Goal: Transaction & Acquisition: Obtain resource

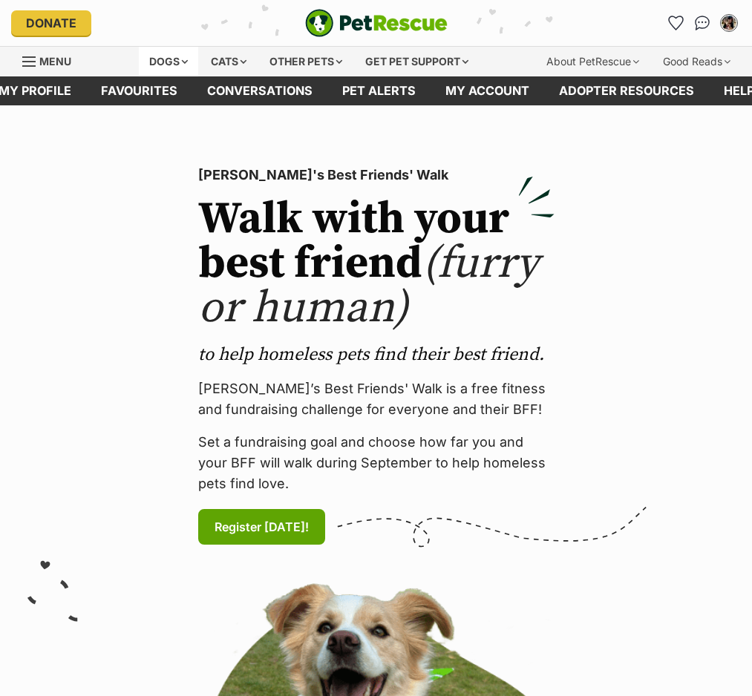
click at [159, 61] on div "Dogs" at bounding box center [168, 62] width 59 height 30
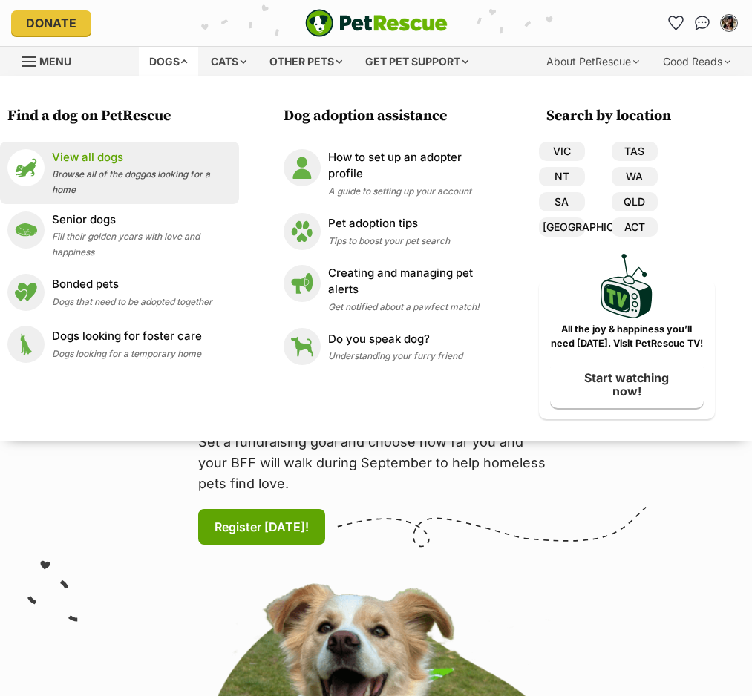
click at [115, 180] on div "View all dogs Browse all of the doggos looking for a home" at bounding box center [142, 173] width 180 height 48
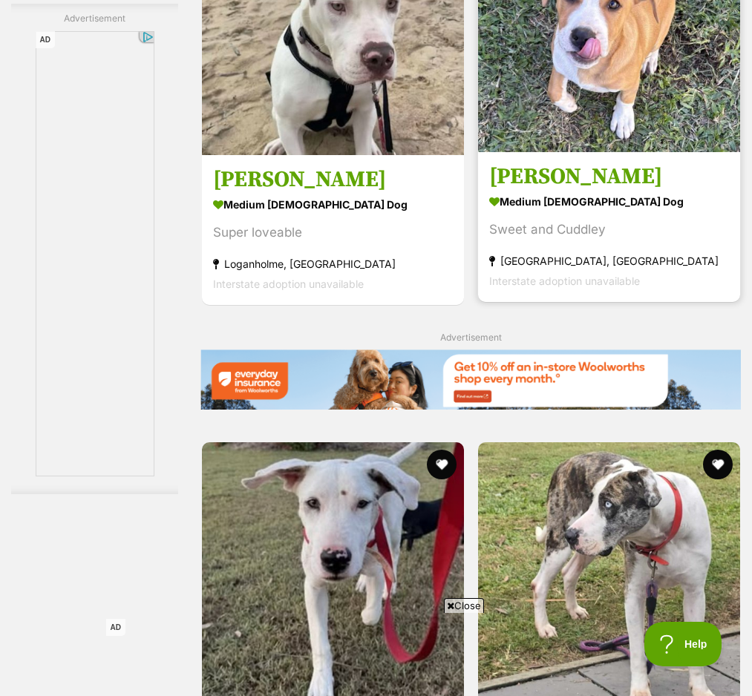
scroll to position [3484, 0]
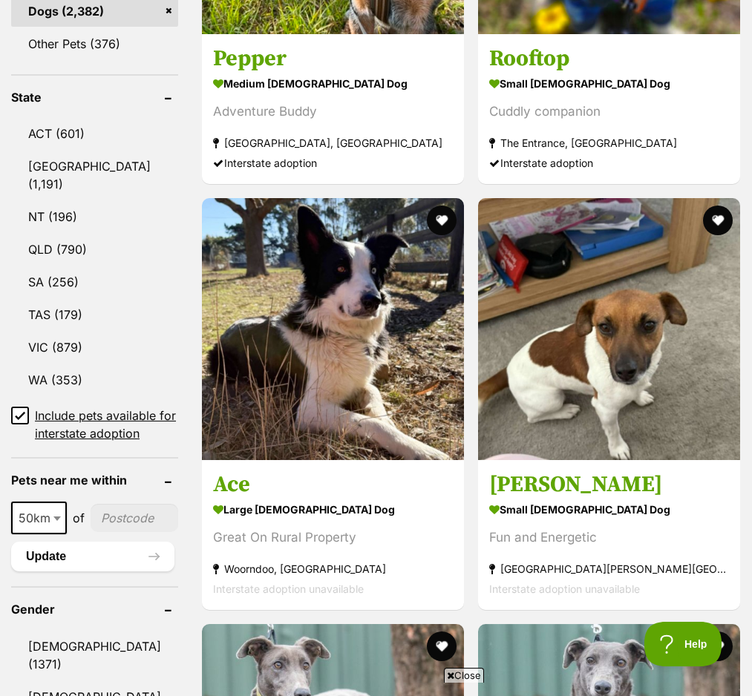
scroll to position [788, 0]
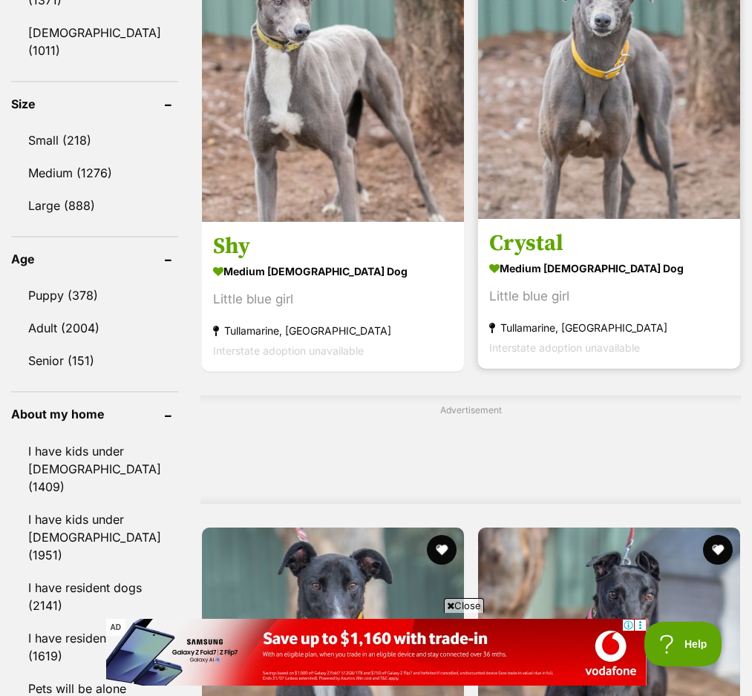
scroll to position [1645, 0]
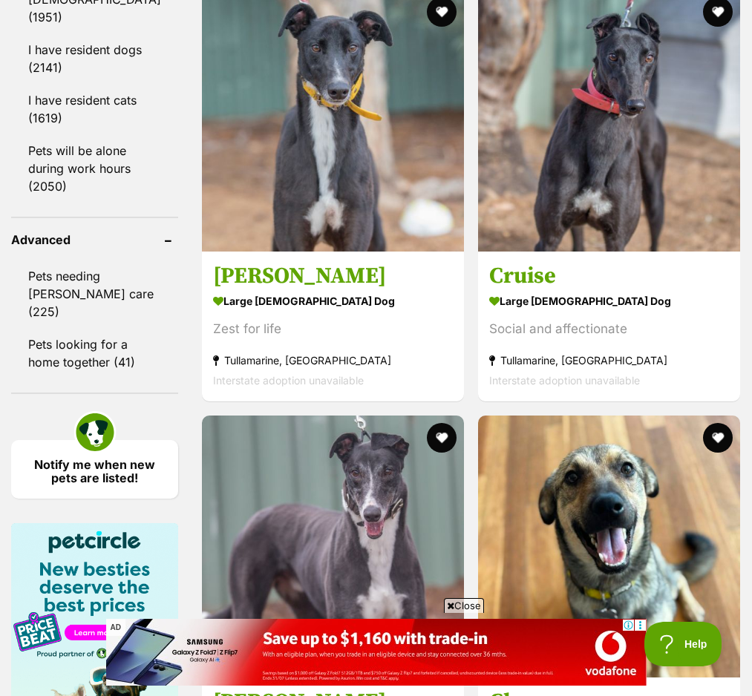
scroll to position [2511, 0]
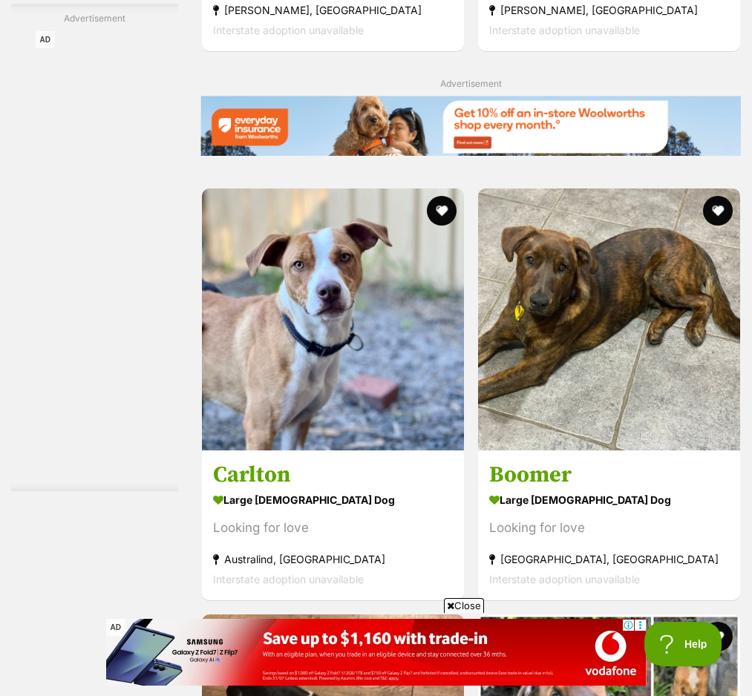
scroll to position [3354, 0]
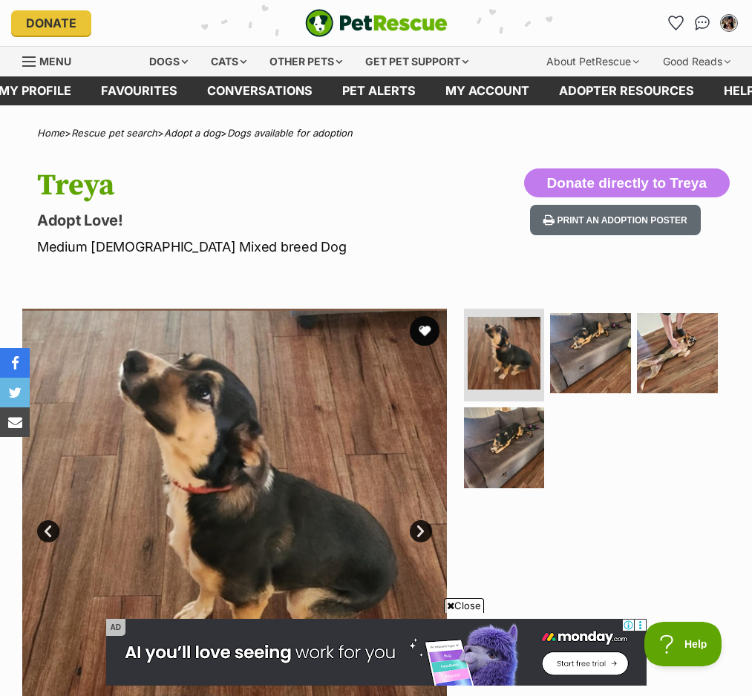
scroll to position [152, 0]
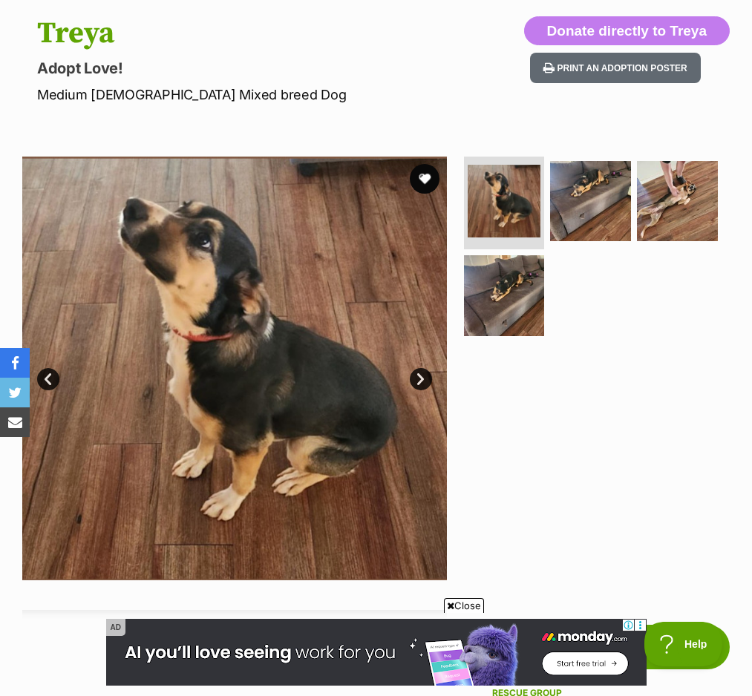
click at [415, 384] on link "Next" at bounding box center [421, 379] width 22 height 22
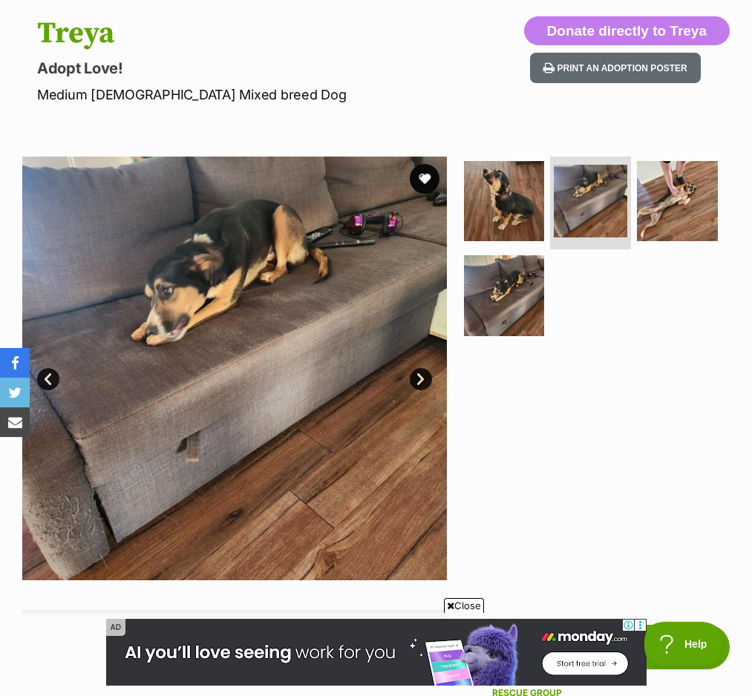
click at [415, 384] on link "Next" at bounding box center [421, 379] width 22 height 22
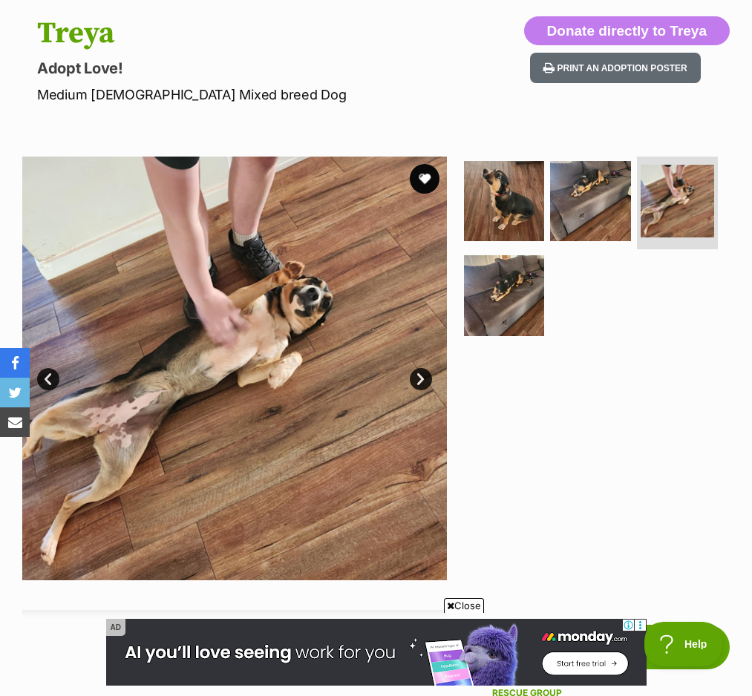
click at [415, 384] on link "Next" at bounding box center [421, 379] width 22 height 22
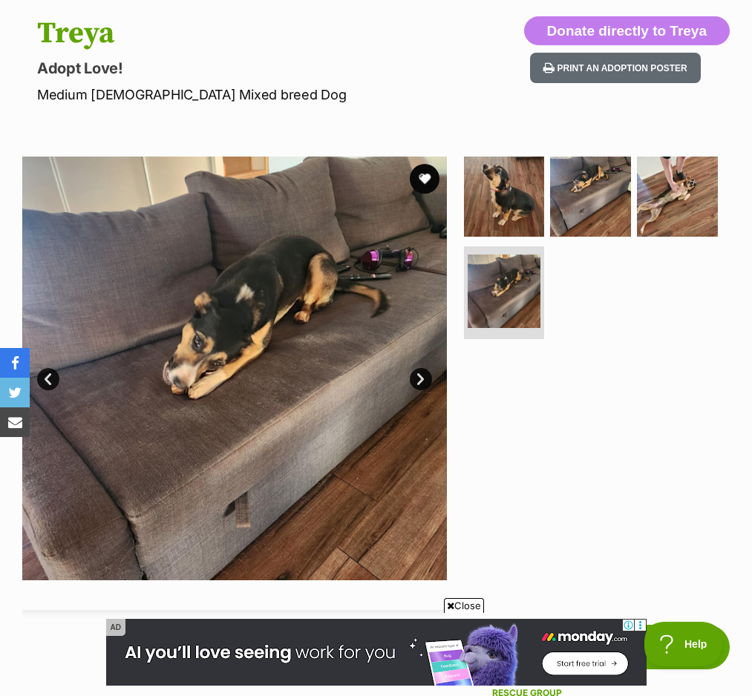
click at [415, 384] on link "Next" at bounding box center [421, 379] width 22 height 22
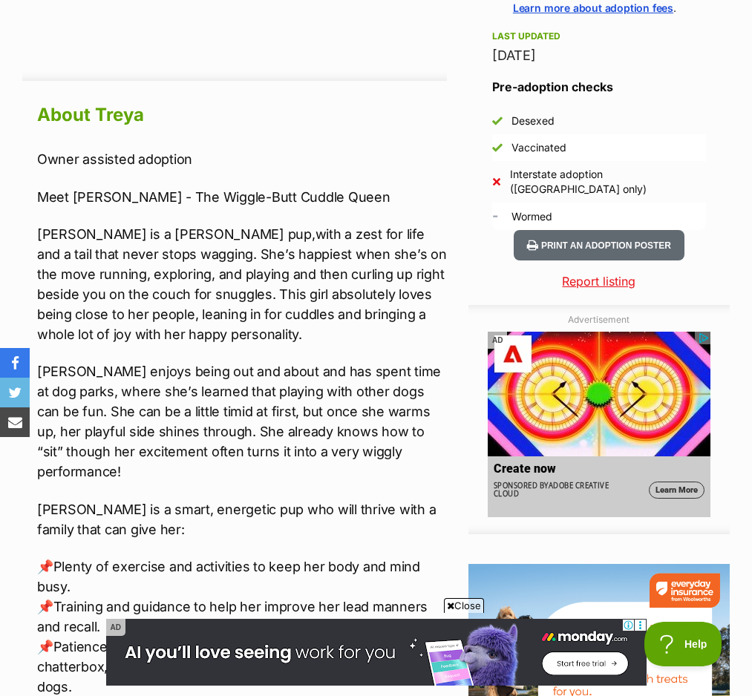
scroll to position [1171, 0]
